Goal: Check status: Check status

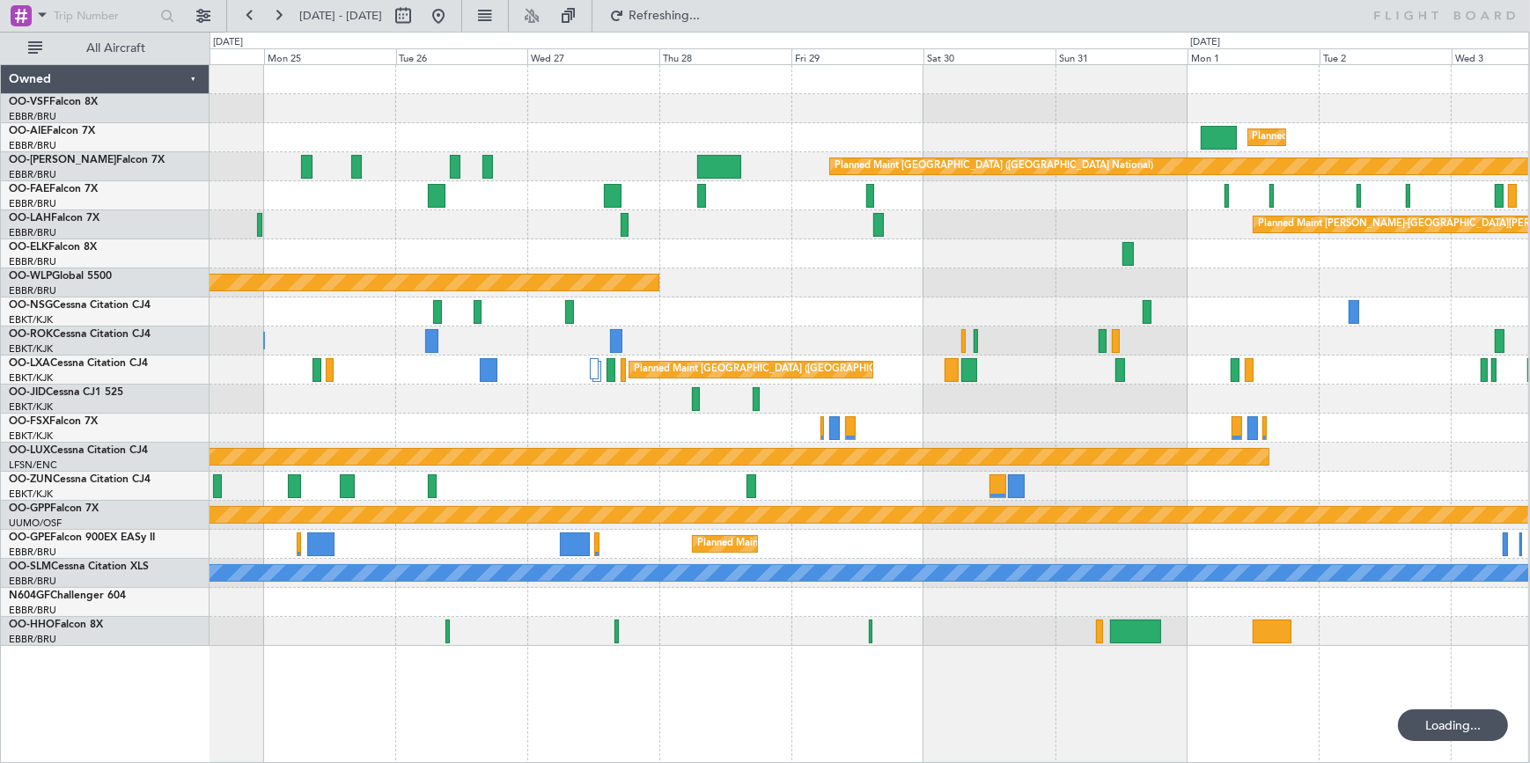
click at [659, 282] on div "Planned Maint [GEOGRAPHIC_DATA] ([GEOGRAPHIC_DATA])" at bounding box center [263, 283] width 791 height 16
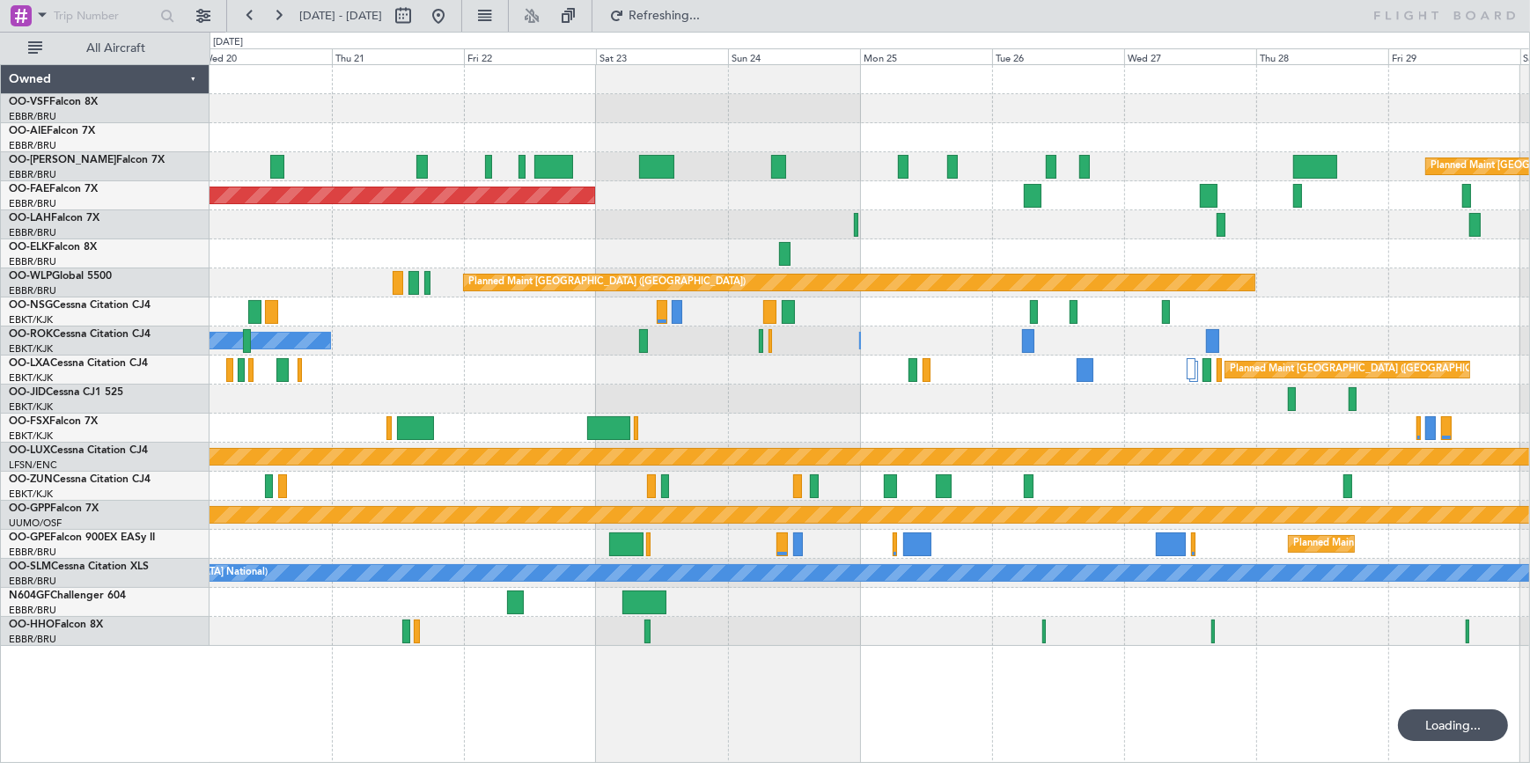
click at [923, 233] on div "Planned Maint [PERSON_NAME]-[GEOGRAPHIC_DATA][PERSON_NAME] ([GEOGRAPHIC_DATA][P…" at bounding box center [870, 224] width 1320 height 29
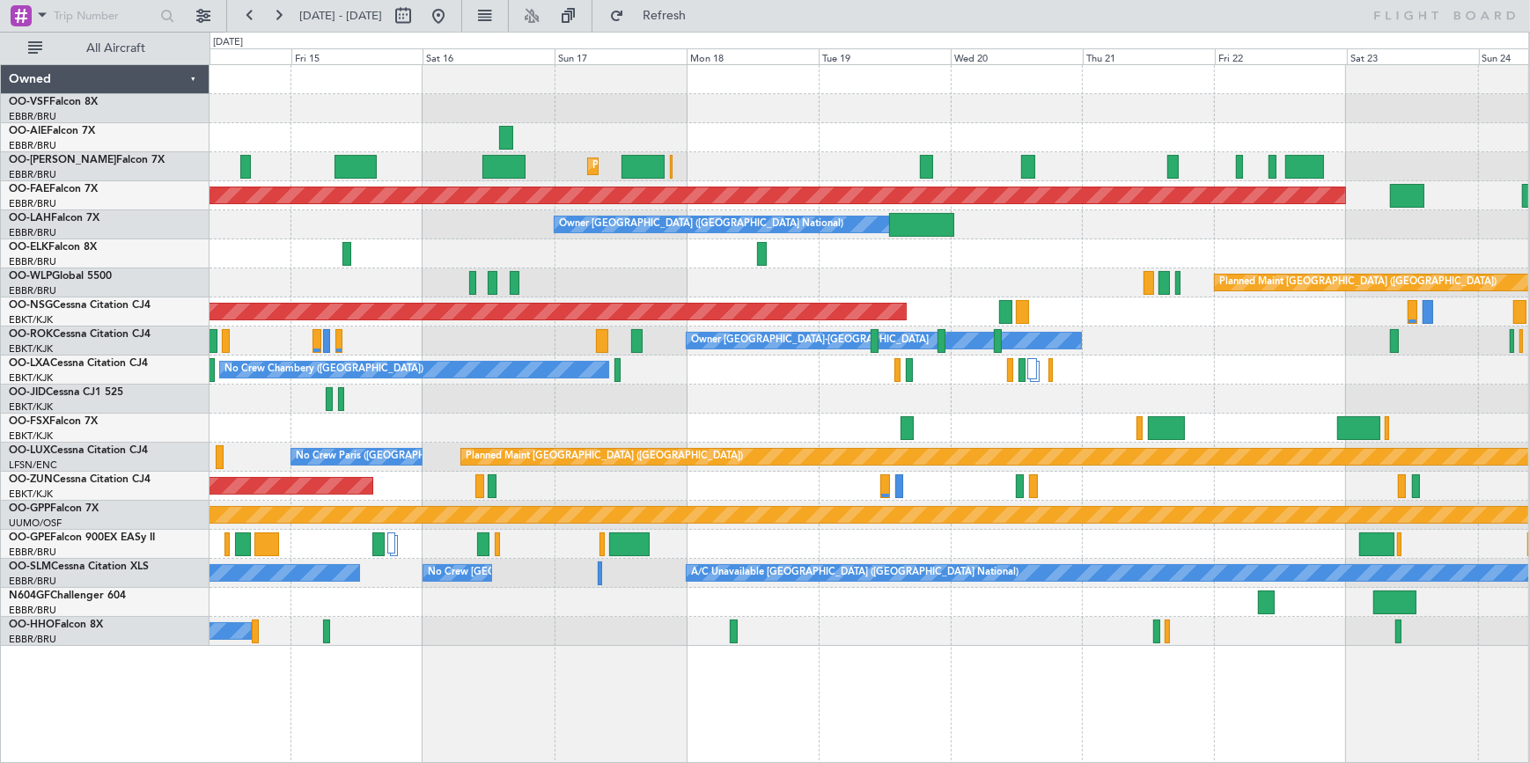
click at [377, 353] on div "Planned Maint [GEOGRAPHIC_DATA] ([GEOGRAPHIC_DATA] National) Planned Maint [GEO…" at bounding box center [869, 355] width 1319 height 581
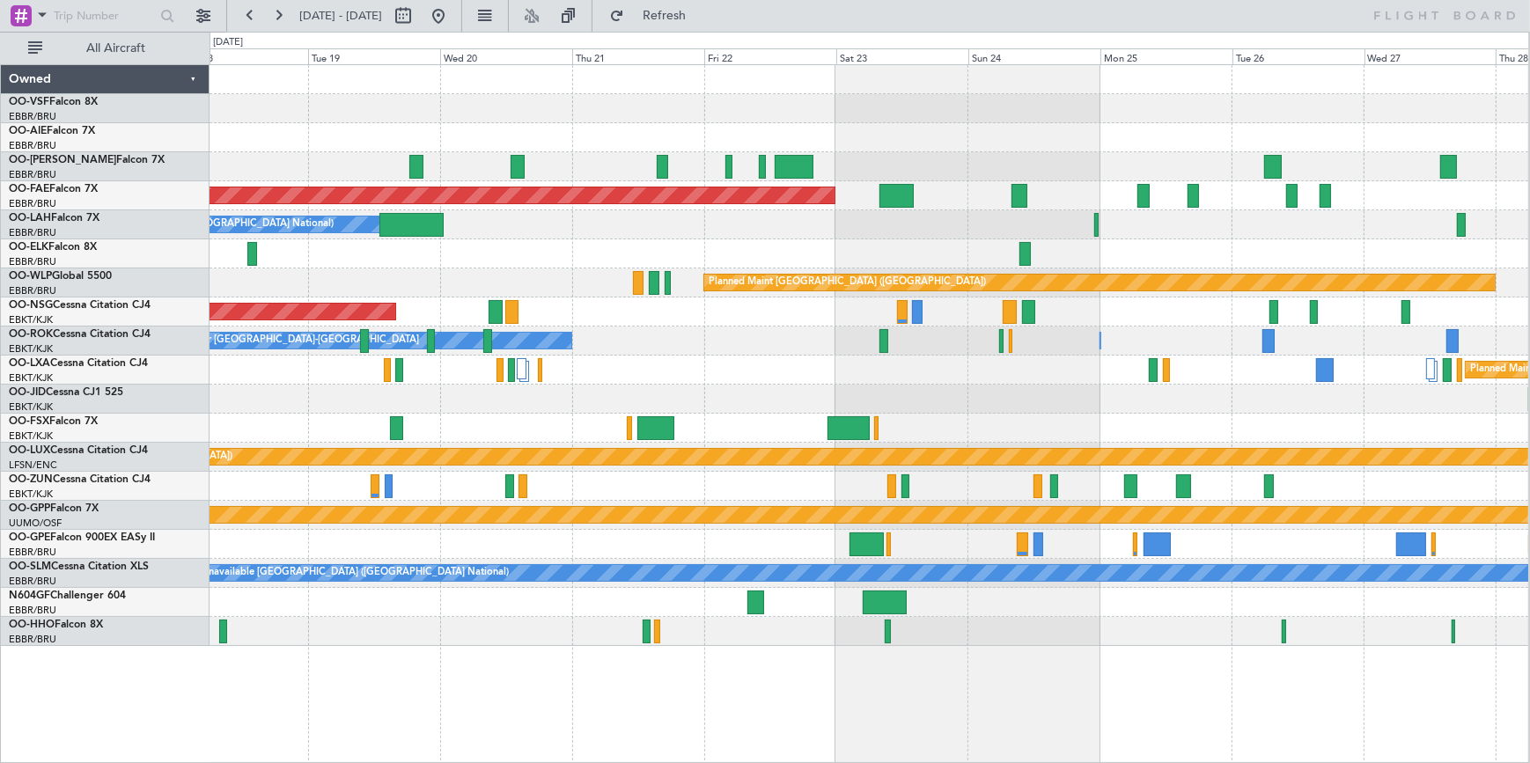
click at [247, 105] on div at bounding box center [869, 108] width 1319 height 29
click at [1209, 92] on div "Planned Maint [GEOGRAPHIC_DATA] ([GEOGRAPHIC_DATA] National) Planned Maint [GEO…" at bounding box center [869, 355] width 1319 height 581
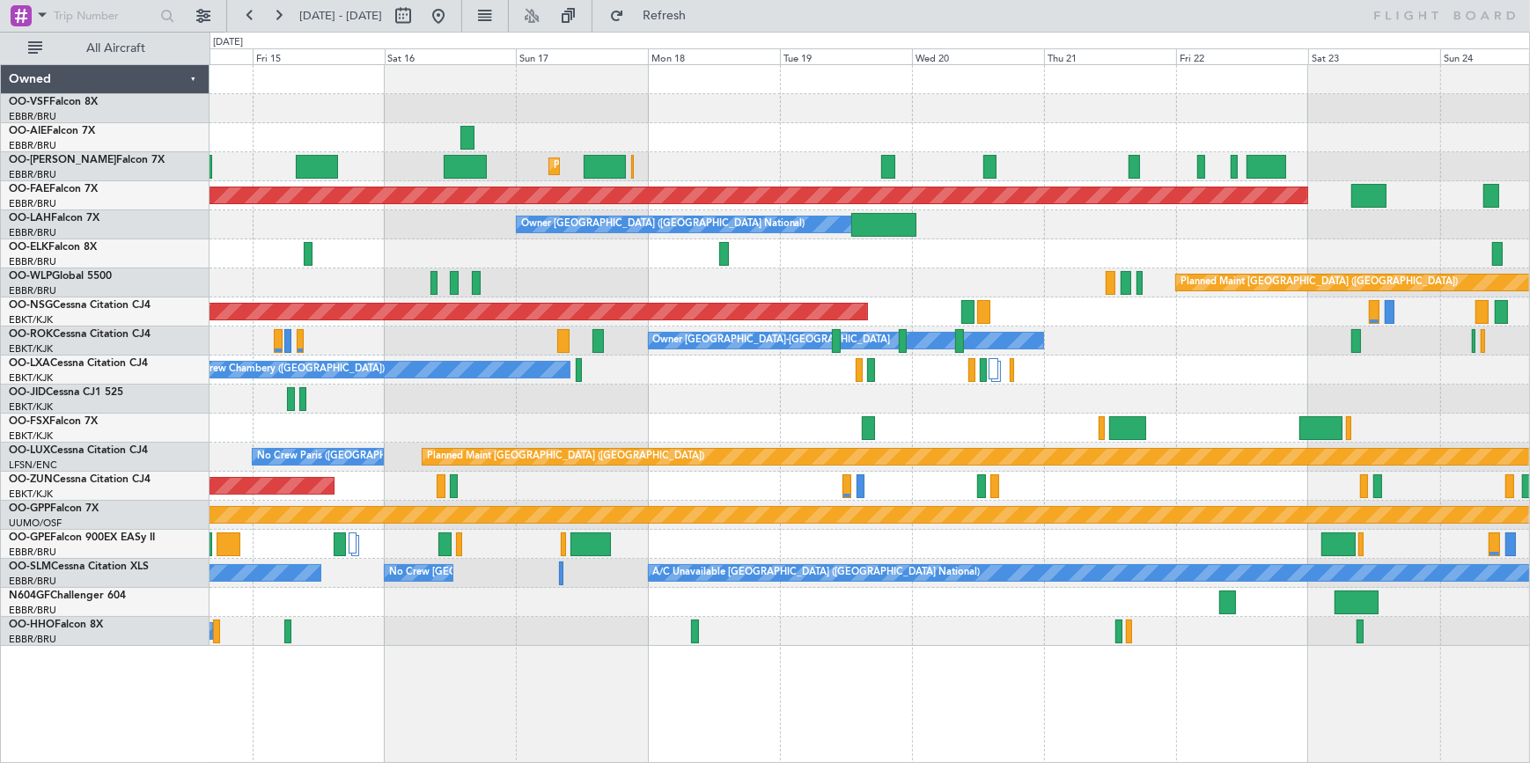
click at [880, 76] on div "Planned Maint [GEOGRAPHIC_DATA] ([GEOGRAPHIC_DATA] National) Planned Maint [GEO…" at bounding box center [870, 355] width 1320 height 581
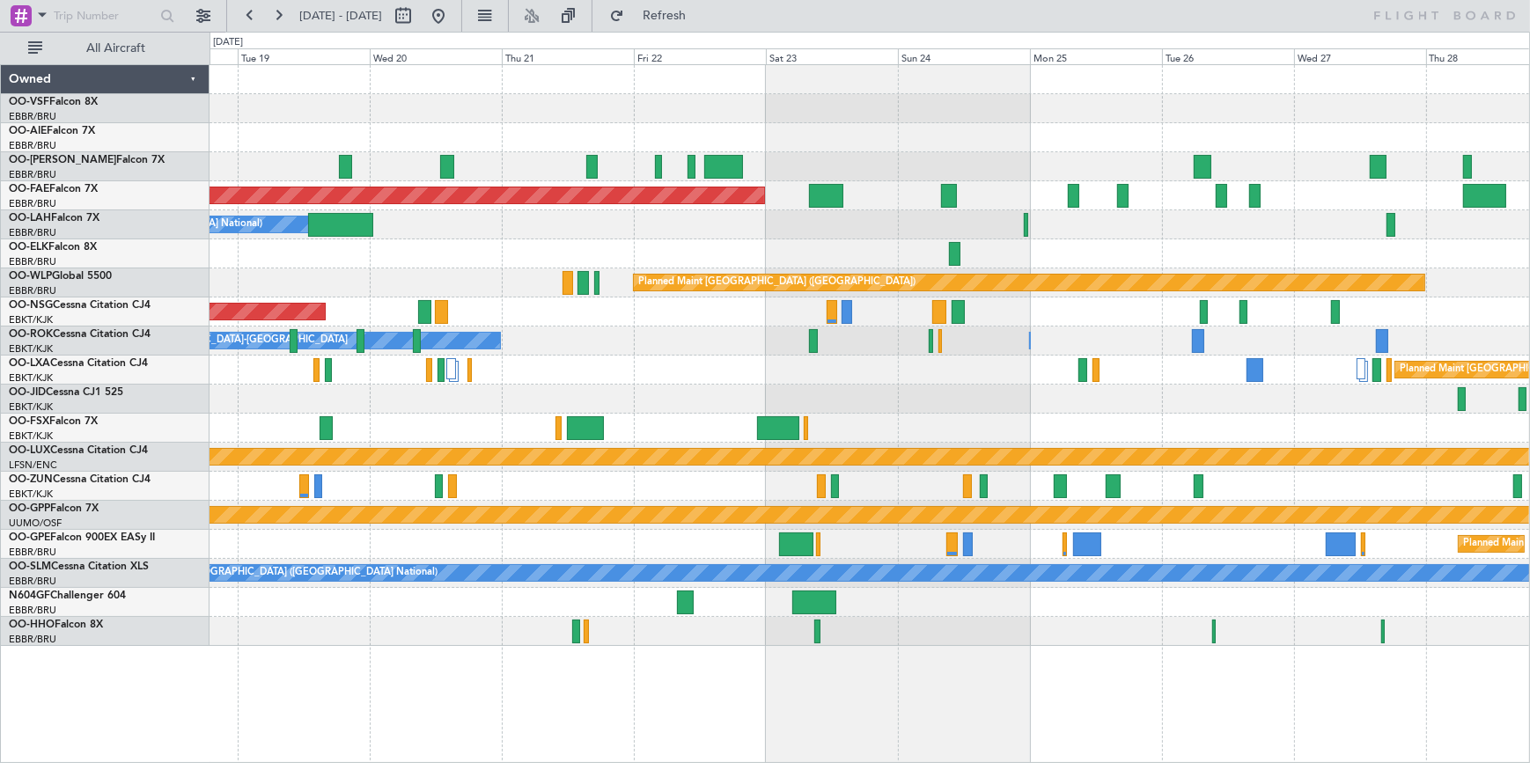
click at [518, 229] on div "Planned Maint [GEOGRAPHIC_DATA] ([GEOGRAPHIC_DATA] National) Planned Maint [GEO…" at bounding box center [870, 355] width 1320 height 581
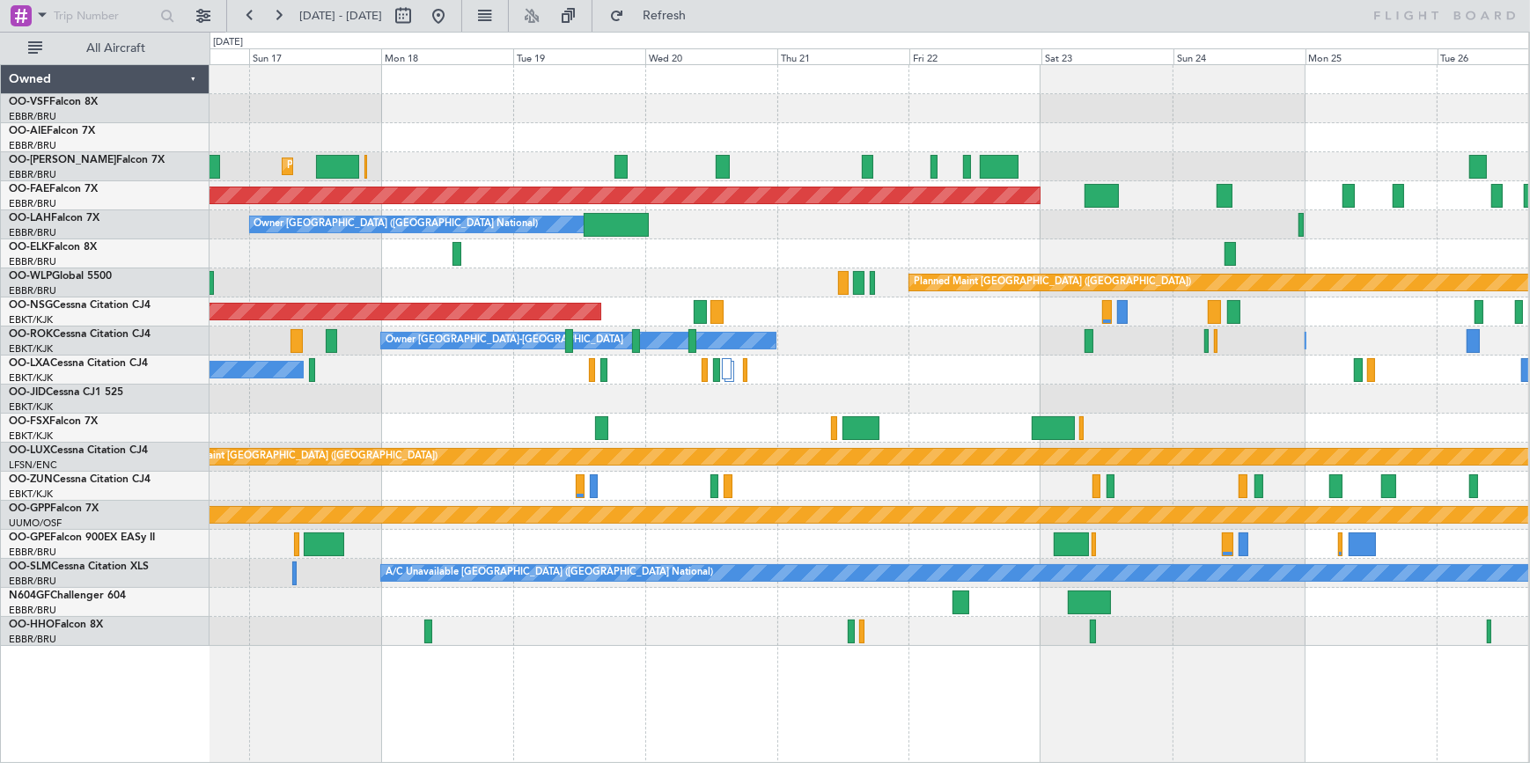
click at [1208, 141] on div at bounding box center [869, 137] width 1319 height 29
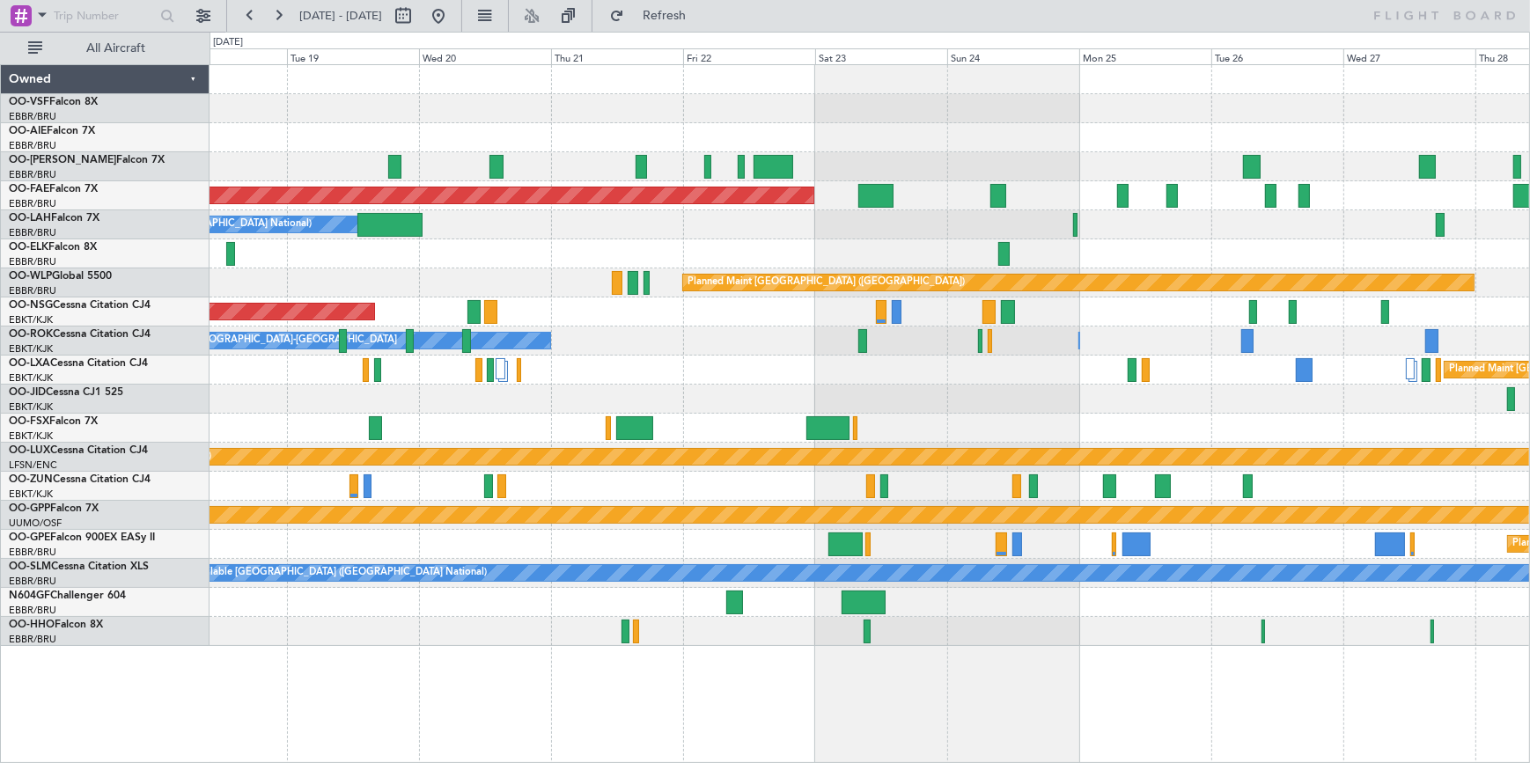
click at [855, 118] on div at bounding box center [870, 108] width 1320 height 29
click at [750, 122] on div at bounding box center [869, 108] width 1319 height 29
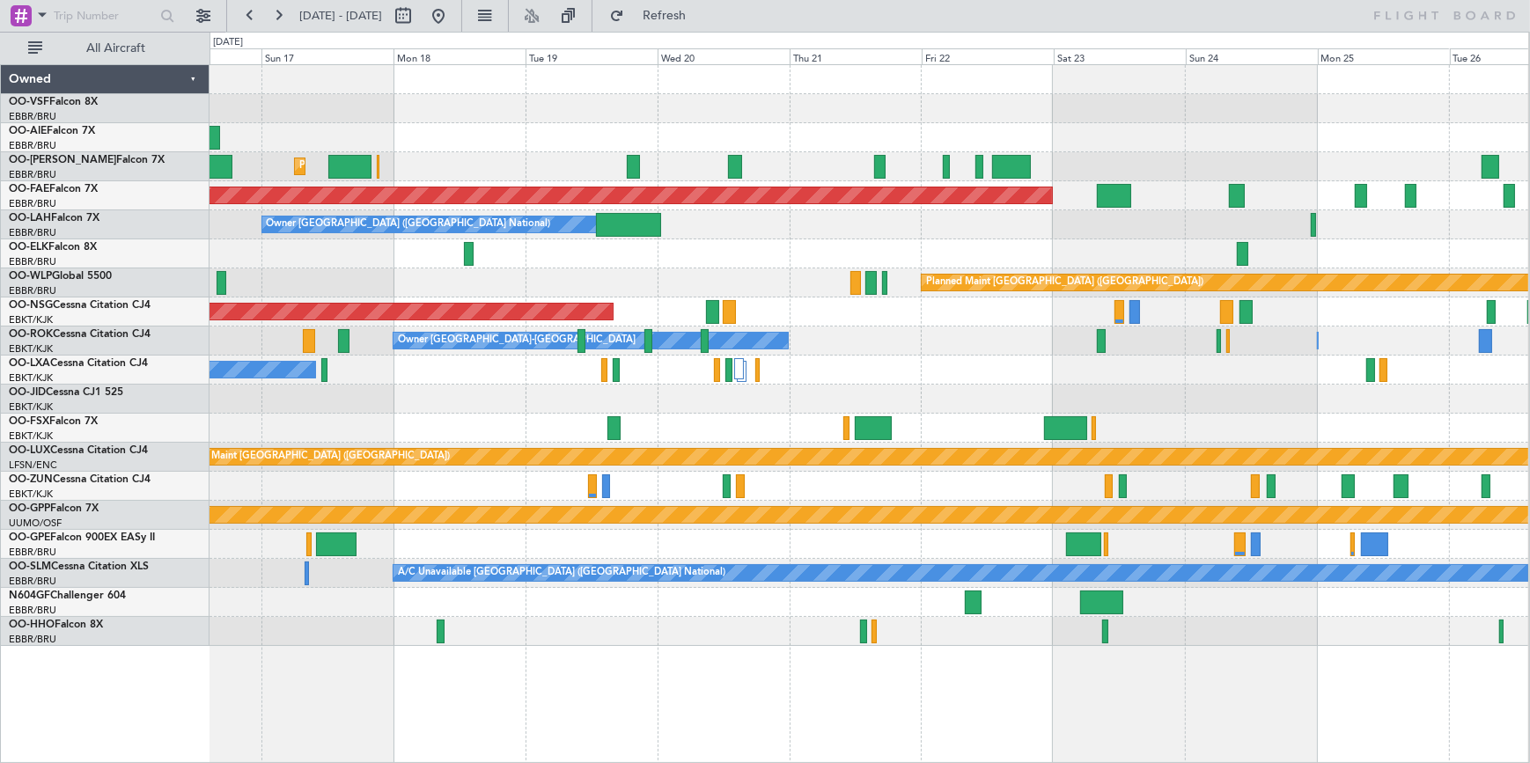
click at [816, 115] on div at bounding box center [869, 108] width 1319 height 29
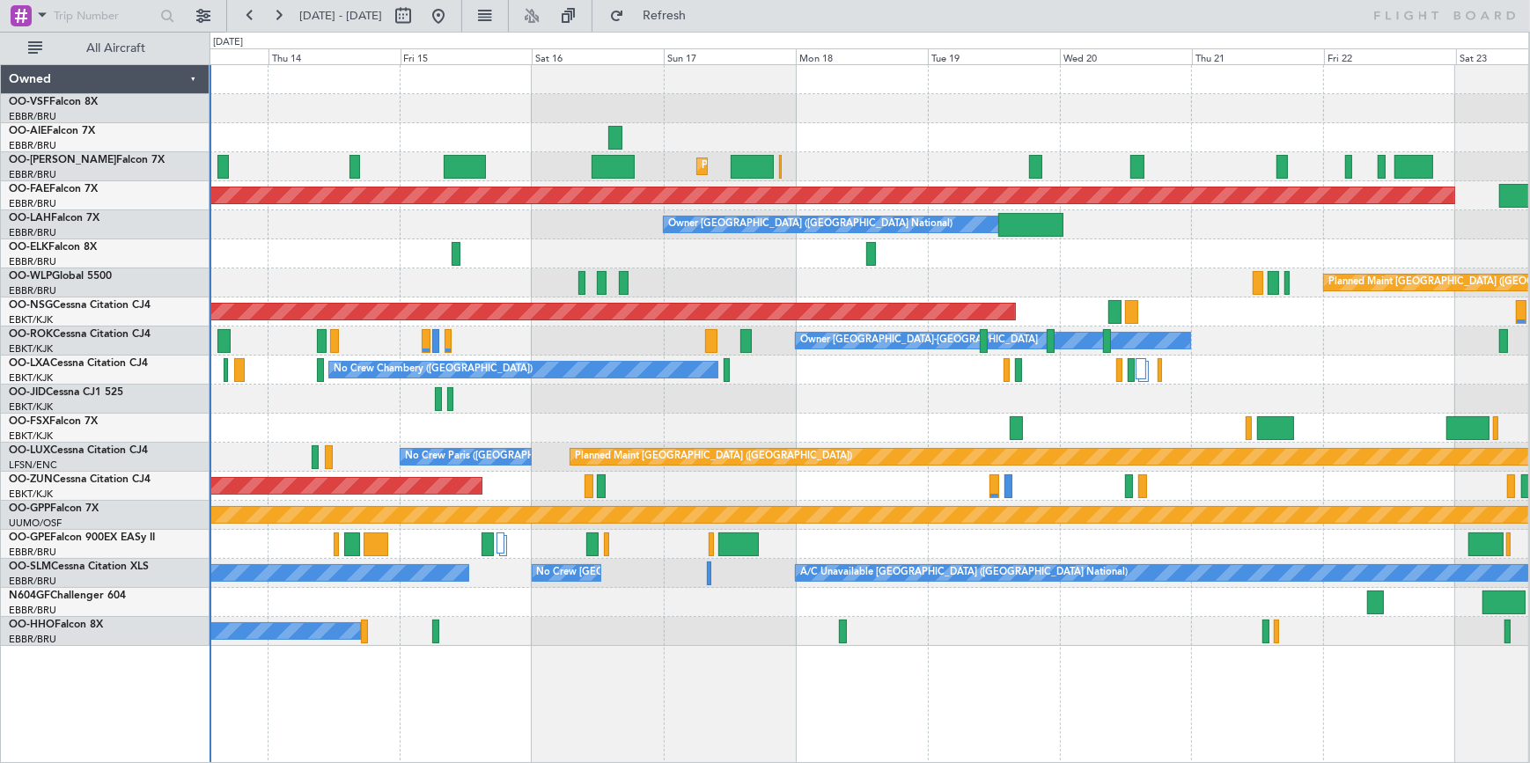
click at [880, 115] on div at bounding box center [869, 108] width 1319 height 29
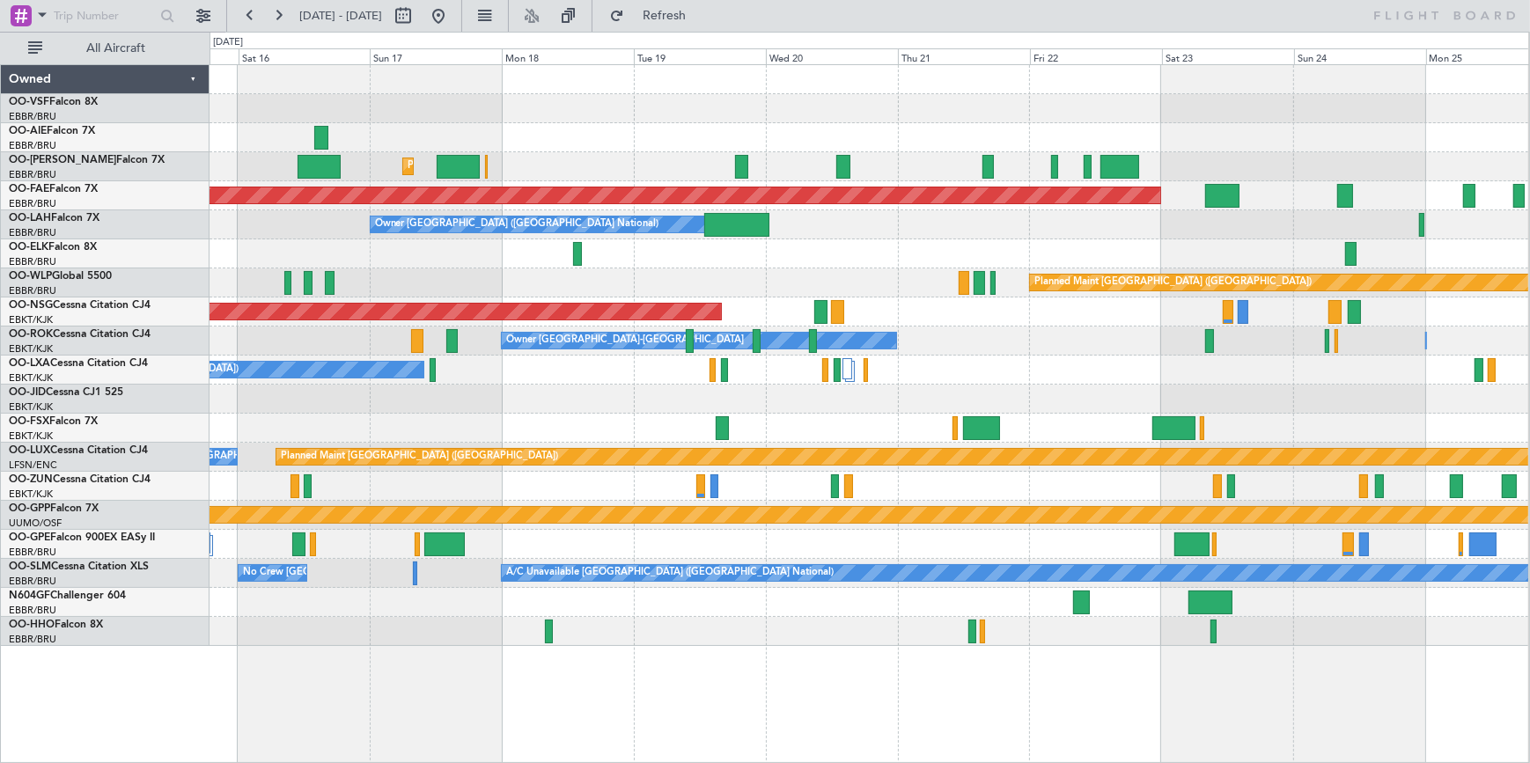
click at [710, 91] on div "Planned Maint [GEOGRAPHIC_DATA] ([GEOGRAPHIC_DATA] National) Planned Maint [GEO…" at bounding box center [869, 355] width 1319 height 581
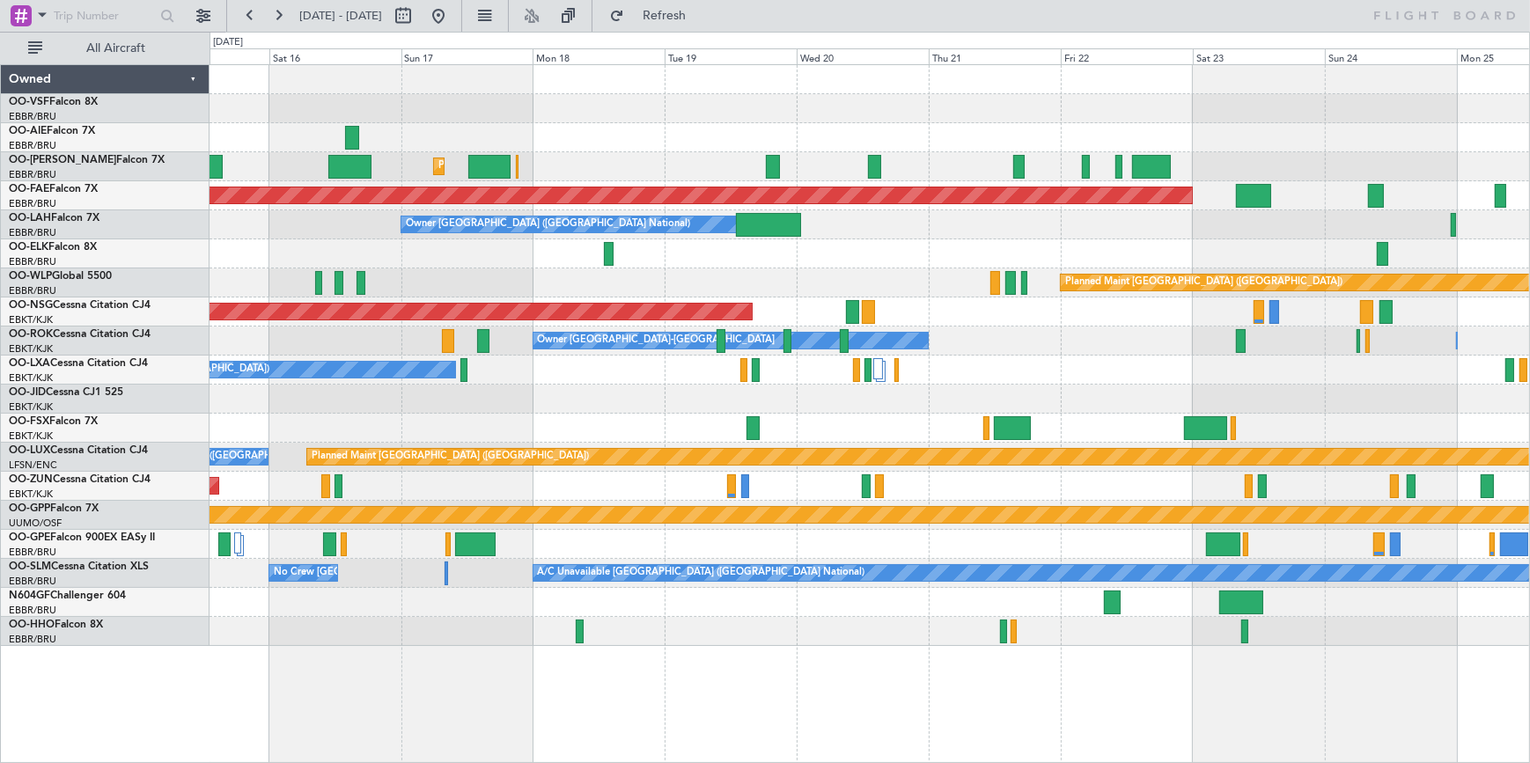
click at [899, 114] on div "Planned Maint [GEOGRAPHIC_DATA] ([GEOGRAPHIC_DATA] National) Planned Maint [GEO…" at bounding box center [870, 355] width 1320 height 581
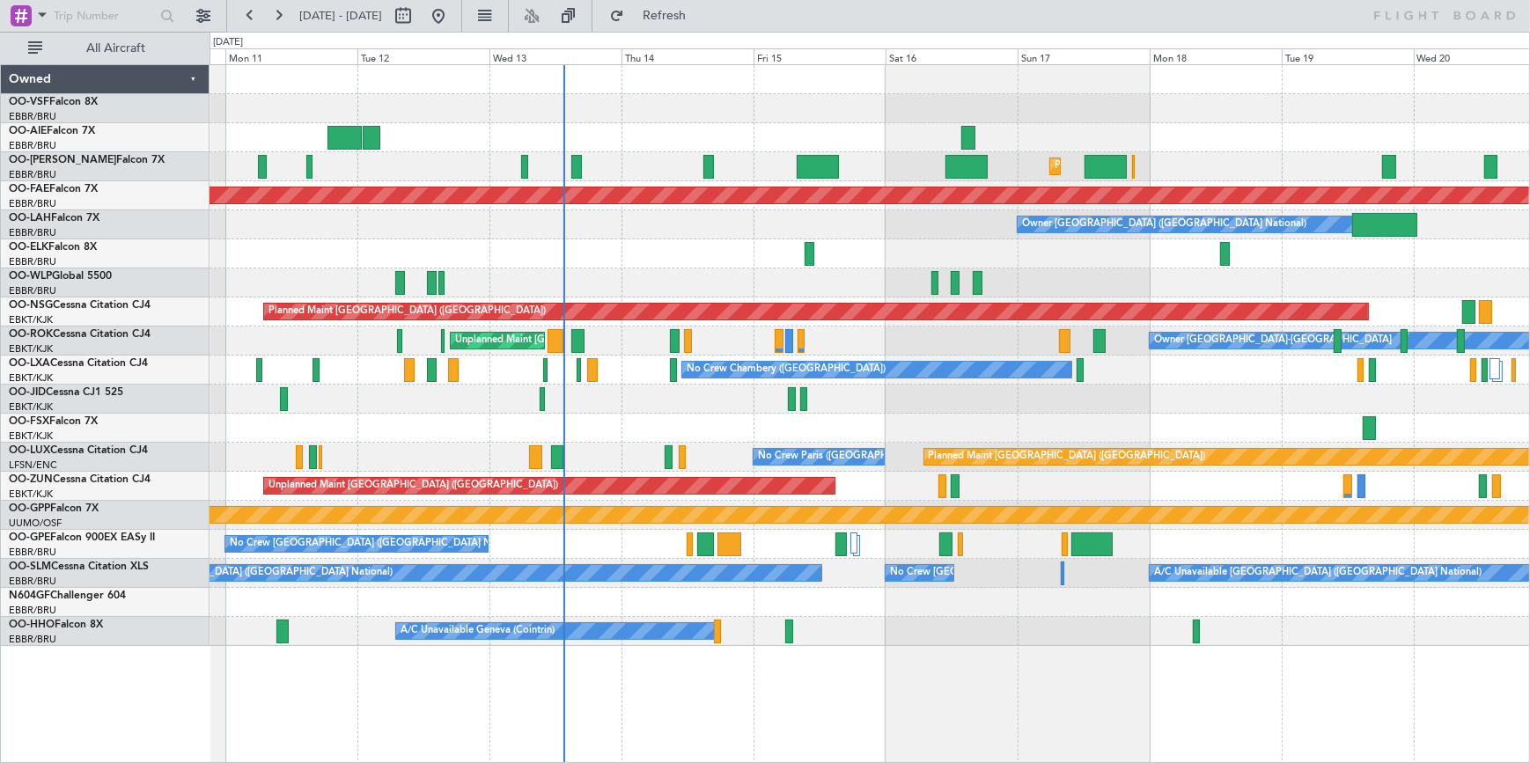
click at [987, 123] on div at bounding box center [870, 137] width 1320 height 29
